Goal: Transaction & Acquisition: Purchase product/service

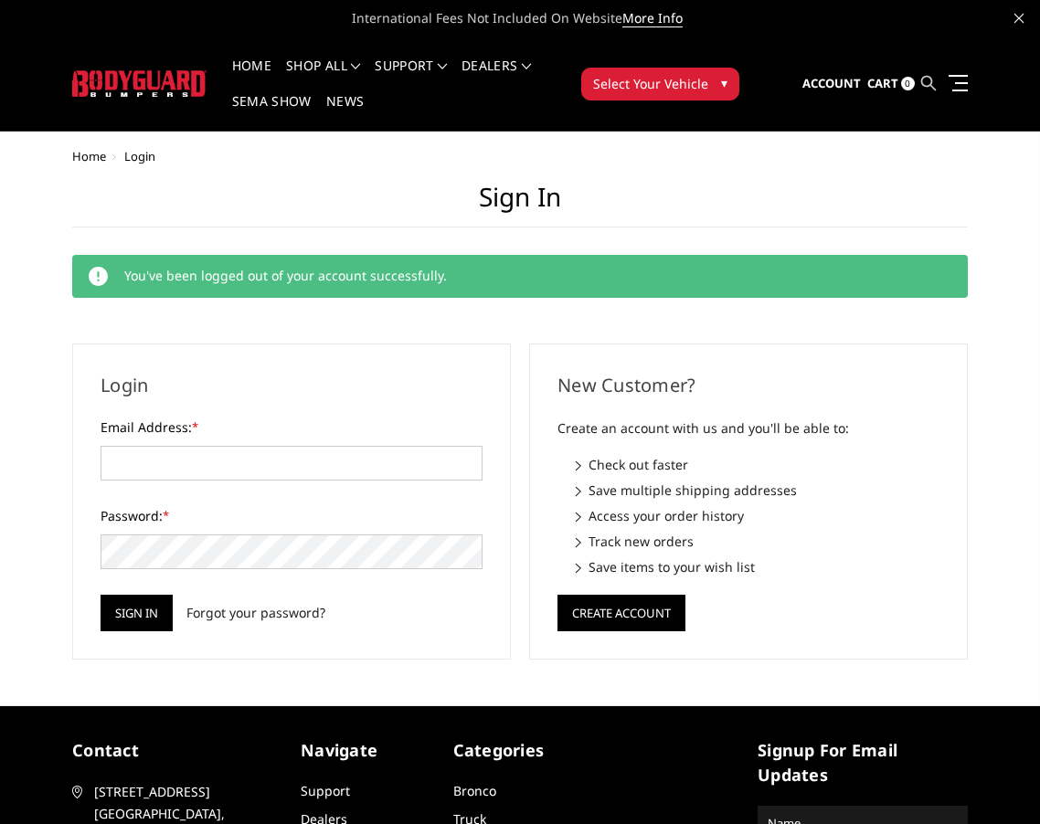
click at [933, 77] on icon at bounding box center [928, 83] width 15 height 15
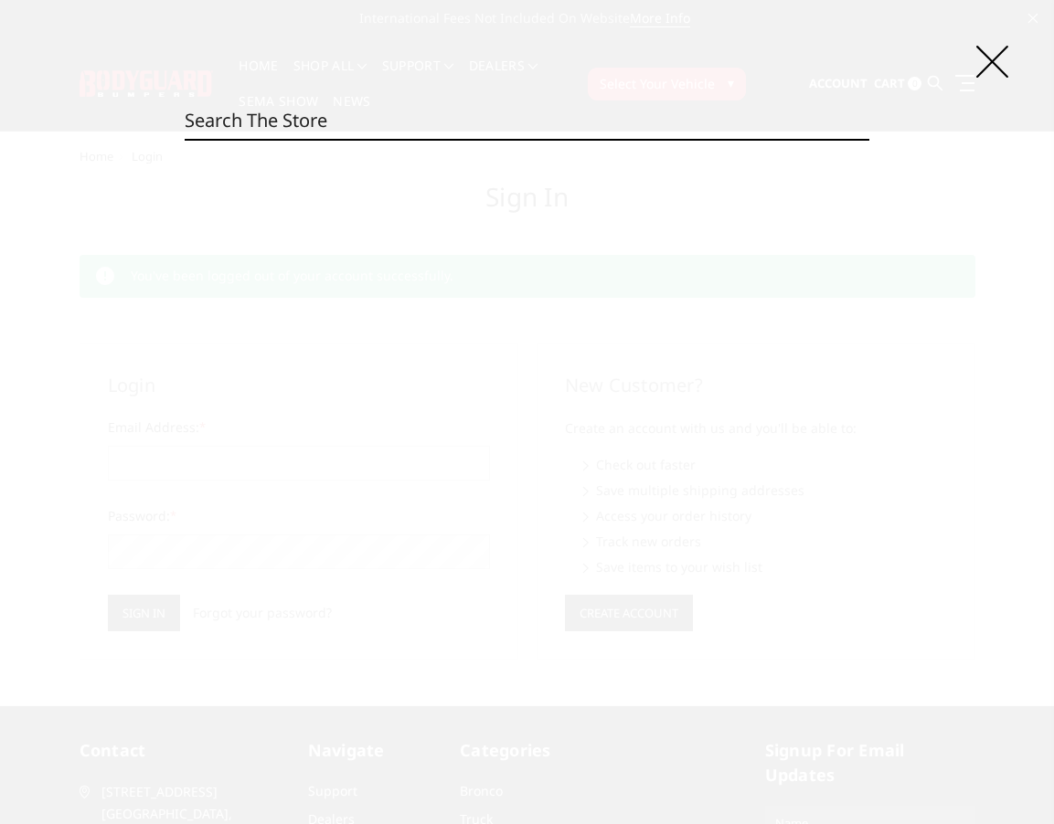
paste input "DFF23N"
type input "DFF23N"
click at [675, 341] on div "Search DFF23N Search" at bounding box center [527, 412] width 1054 height 824
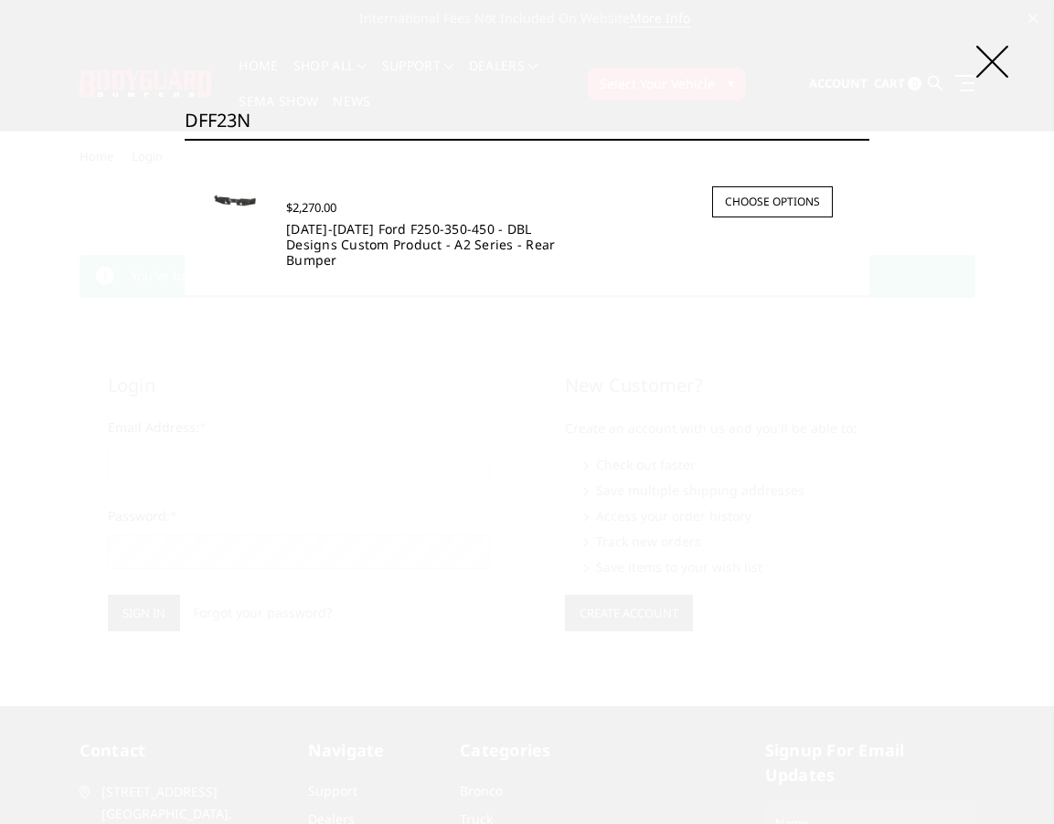
click at [490, 235] on link "[DATE]-[DATE] Ford F250-350-450 - DBL Designs Custom Product - A2 Series - Rear…" at bounding box center [420, 244] width 269 height 48
